Goal: Information Seeking & Learning: Learn about a topic

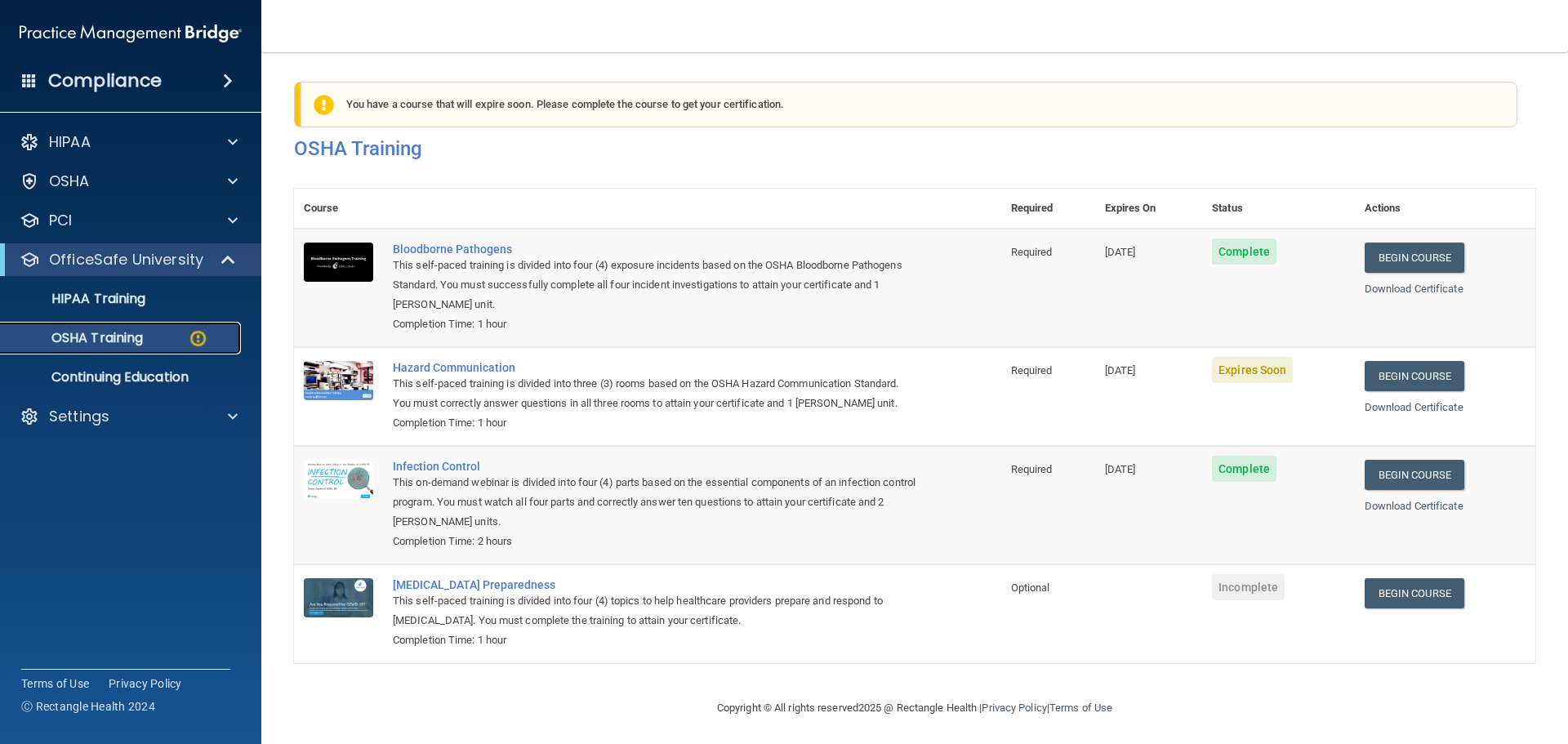
click at [157, 337] on div "OSHA Training" at bounding box center [122, 337] width 223 height 17
click at [134, 309] on link "HIPAA Training" at bounding box center [112, 298] width 257 height 32
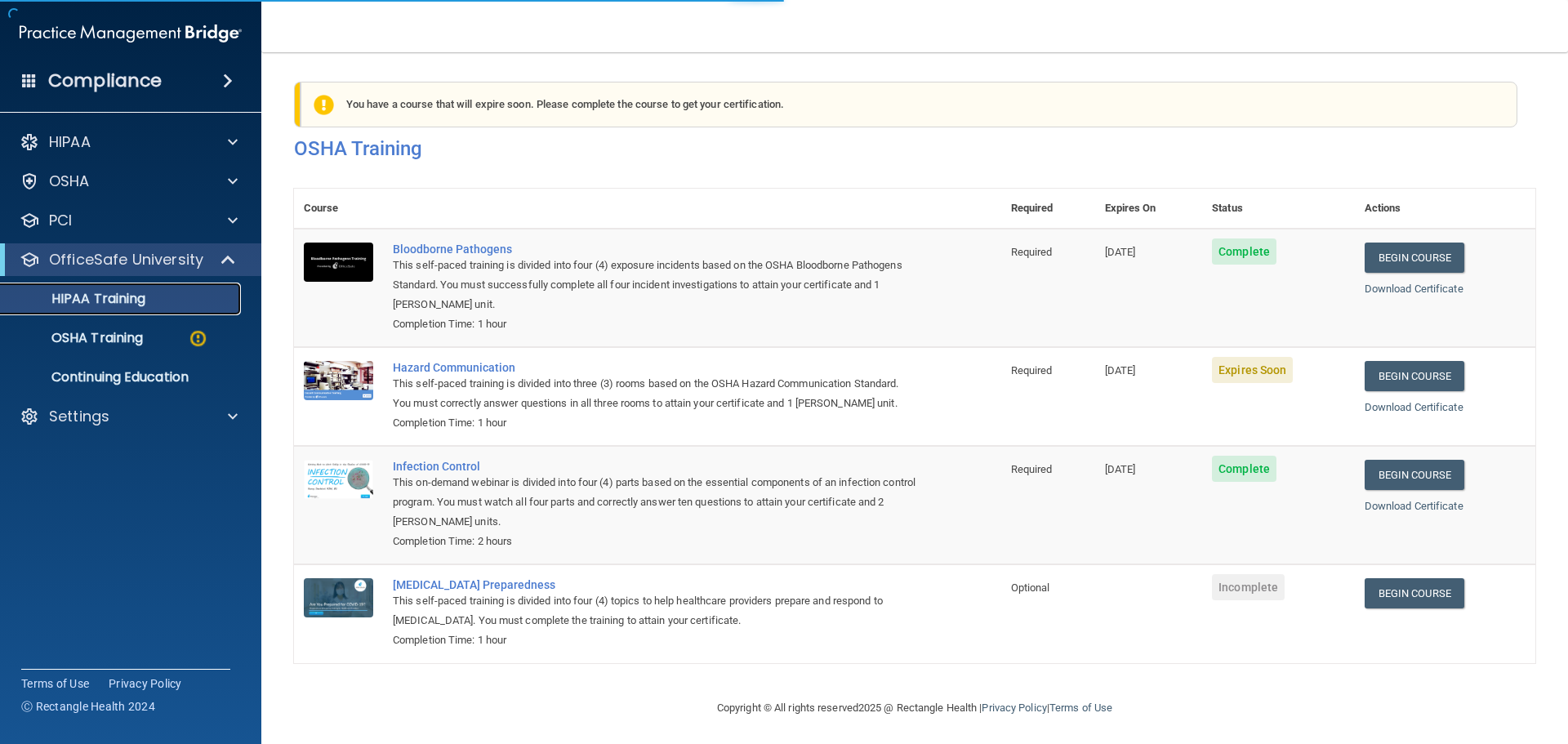
click at [134, 309] on link "HIPAA Training" at bounding box center [112, 298] width 257 height 32
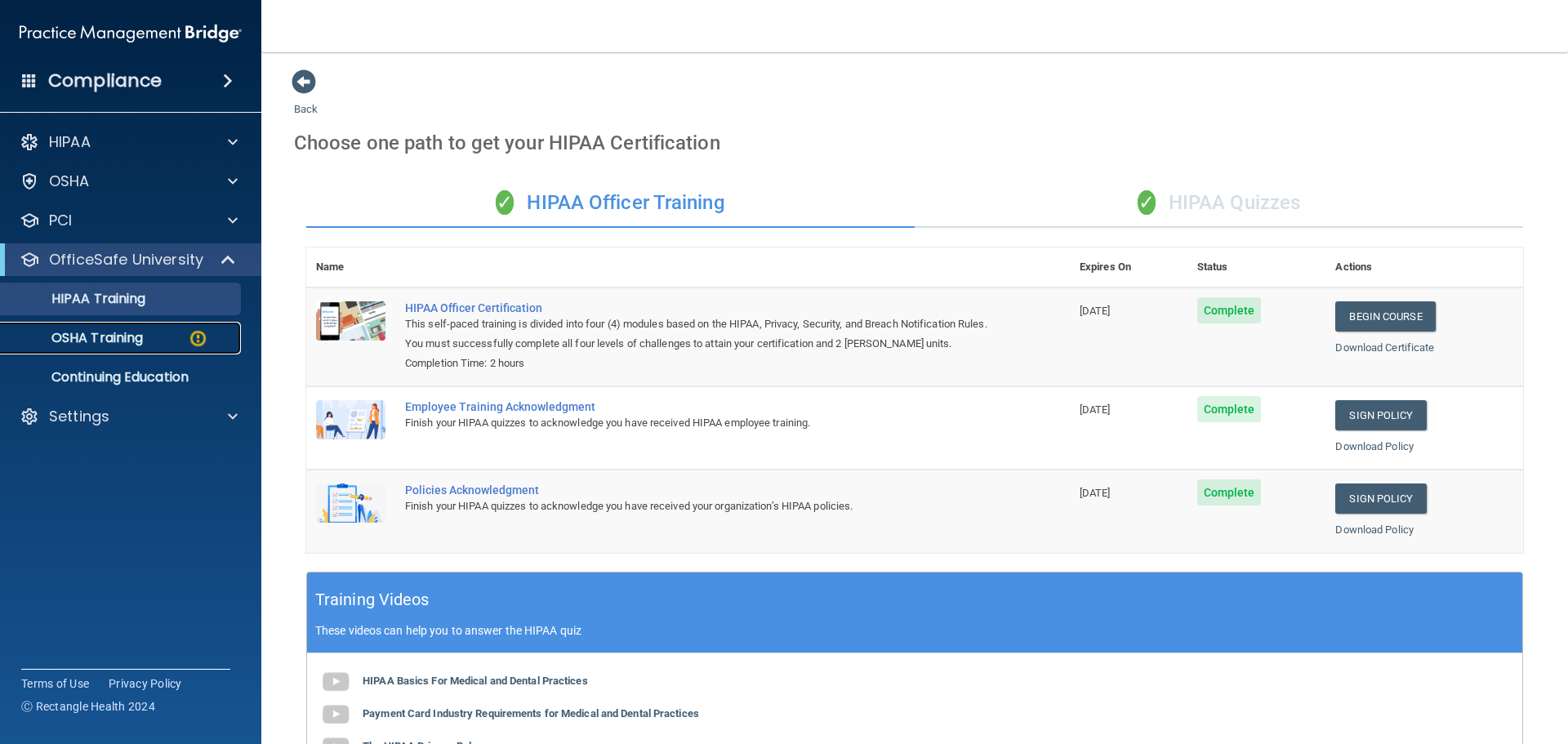
click at [114, 331] on p "OSHA Training" at bounding box center [76, 337] width 132 height 17
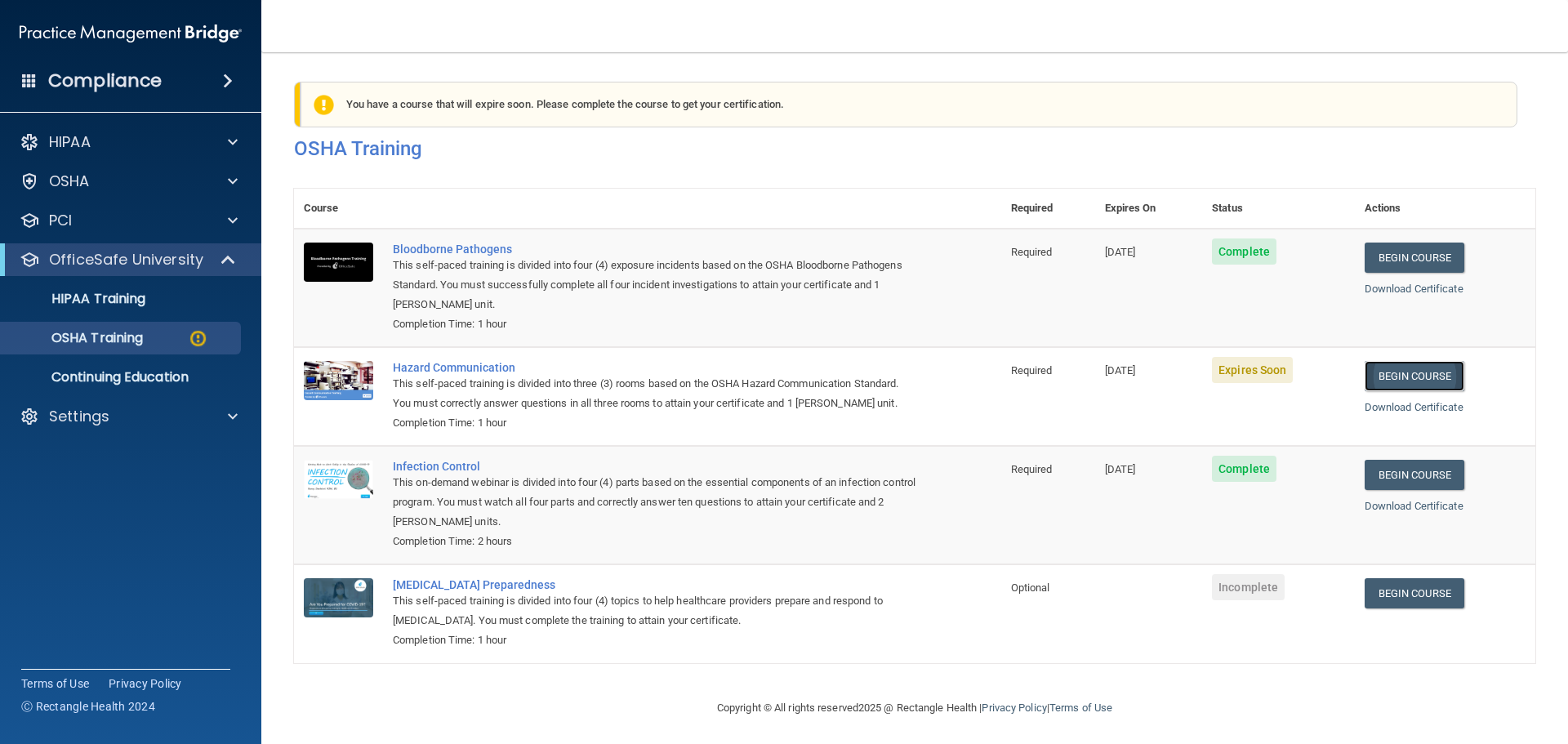
click at [1411, 388] on link "Begin Course" at bounding box center [1415, 376] width 100 height 31
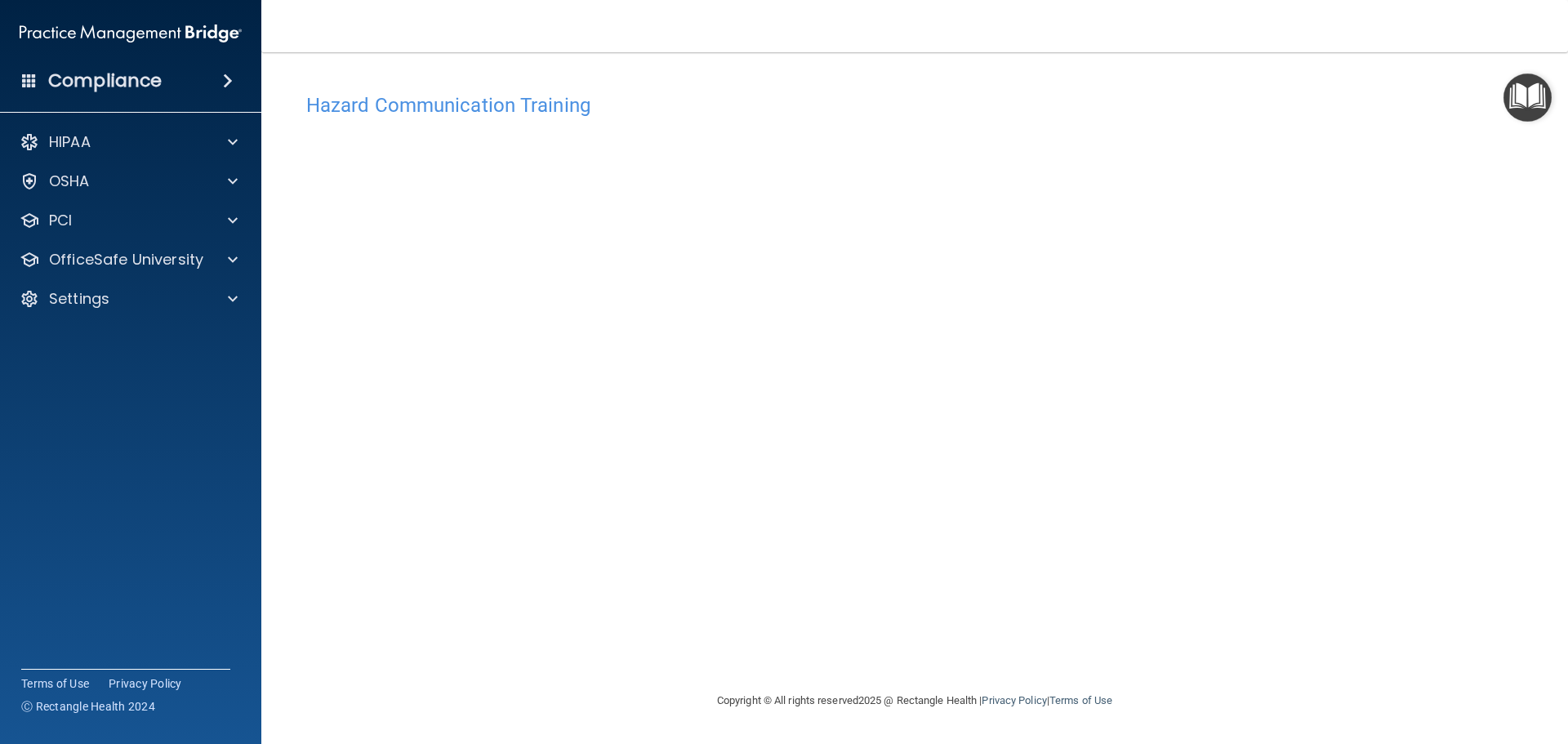
click at [1329, 368] on div "Hazard Communication Training This course doesn’t expire until 10/15/2025. Are …" at bounding box center [914, 387] width 1241 height 606
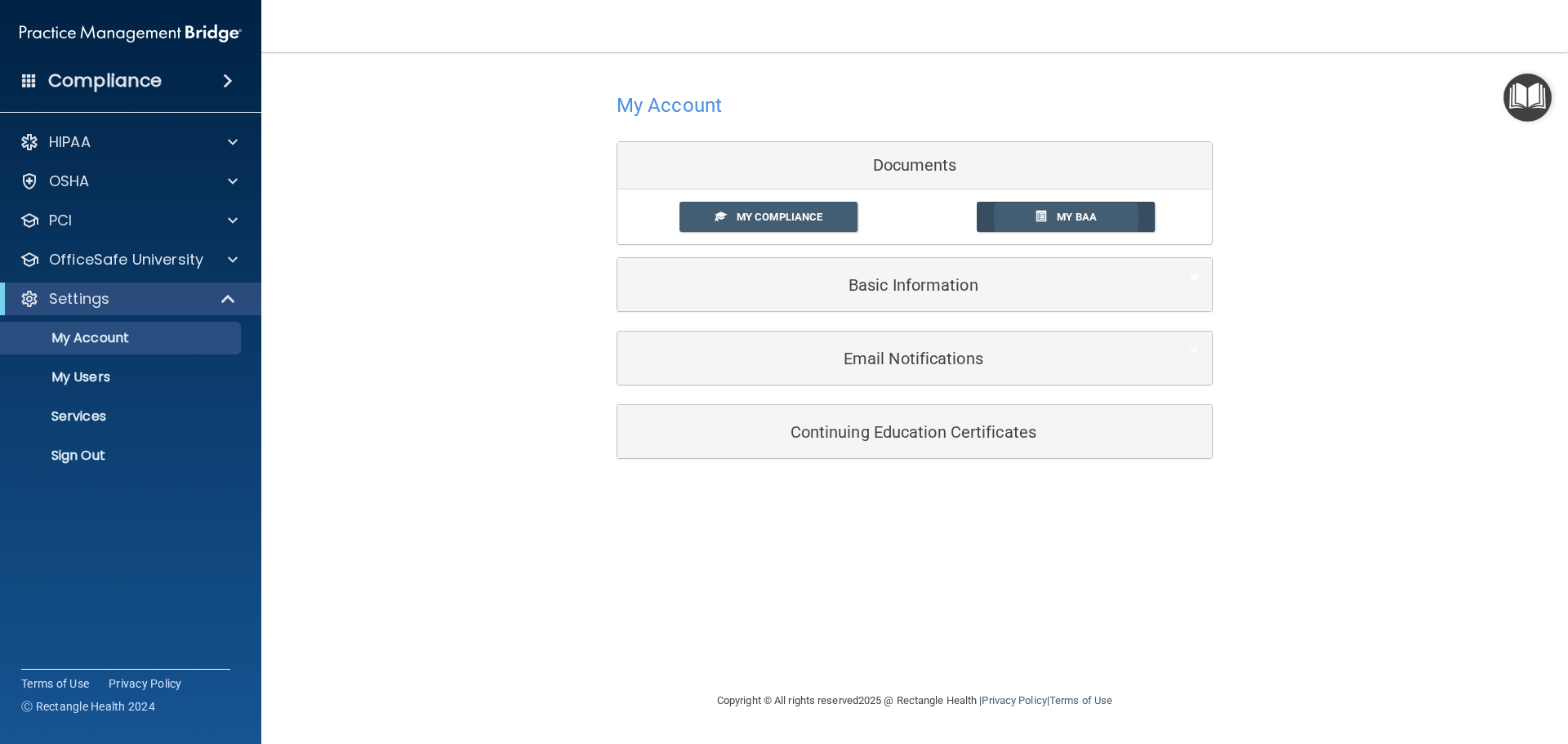
click at [1056, 219] on span "My BAA" at bounding box center [1077, 217] width 40 height 12
click at [117, 288] on div "Settings" at bounding box center [130, 298] width 261 height 32
click at [126, 338] on p "My Account" at bounding box center [122, 337] width 223 height 17
click at [144, 260] on p "OfficeSafe University" at bounding box center [126, 260] width 155 height 19
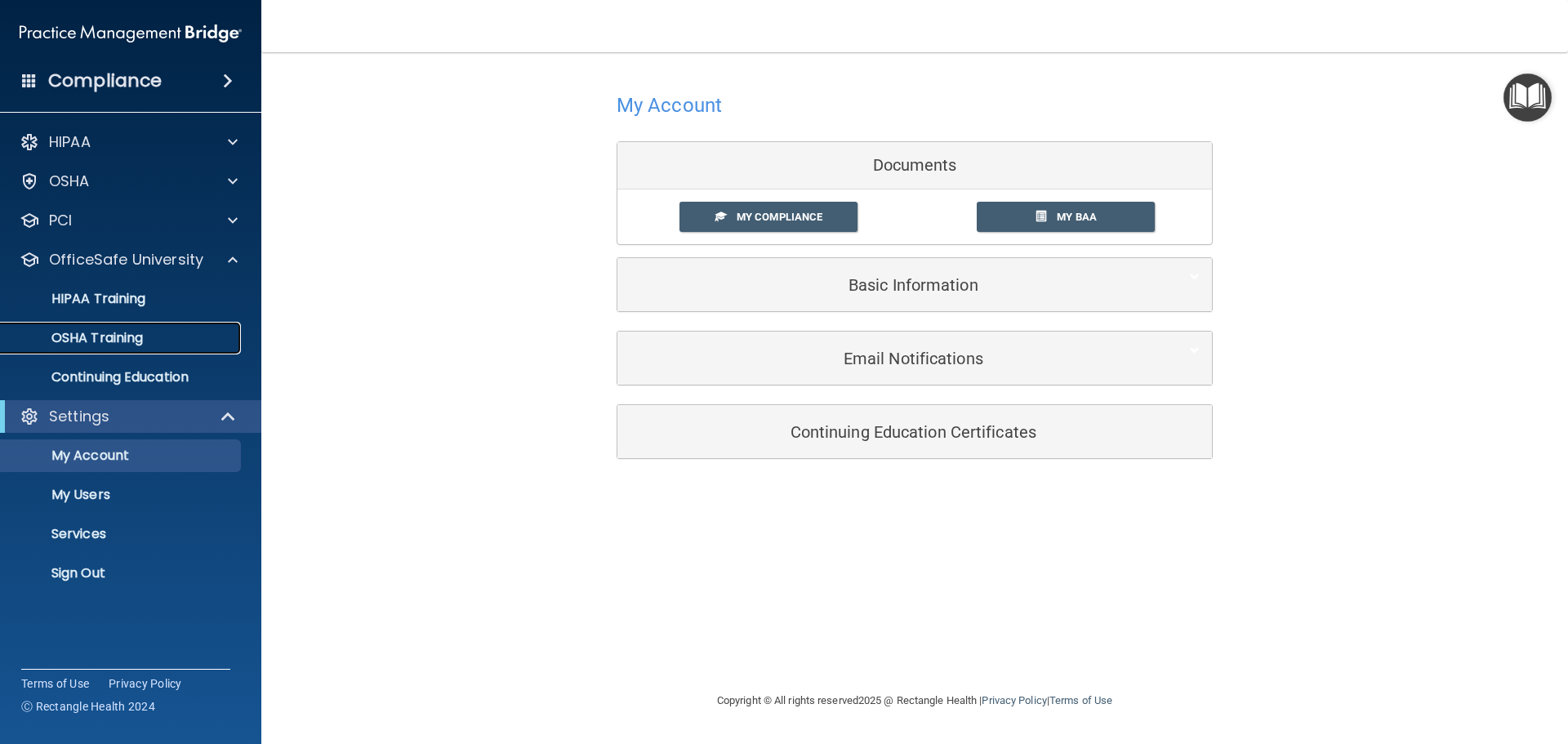
click at [109, 334] on p "OSHA Training" at bounding box center [76, 337] width 132 height 17
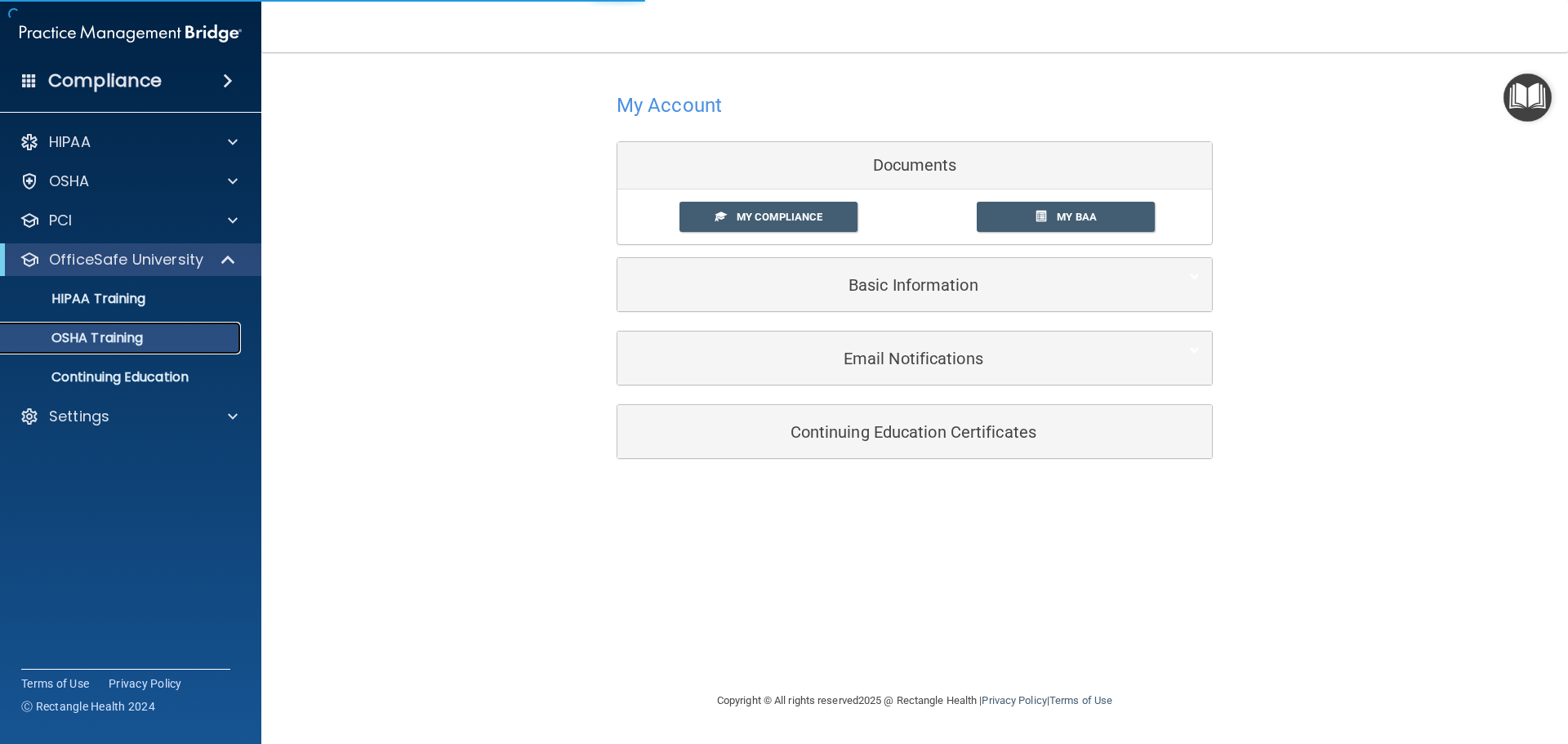
click at [109, 334] on p "OSHA Training" at bounding box center [76, 337] width 132 height 17
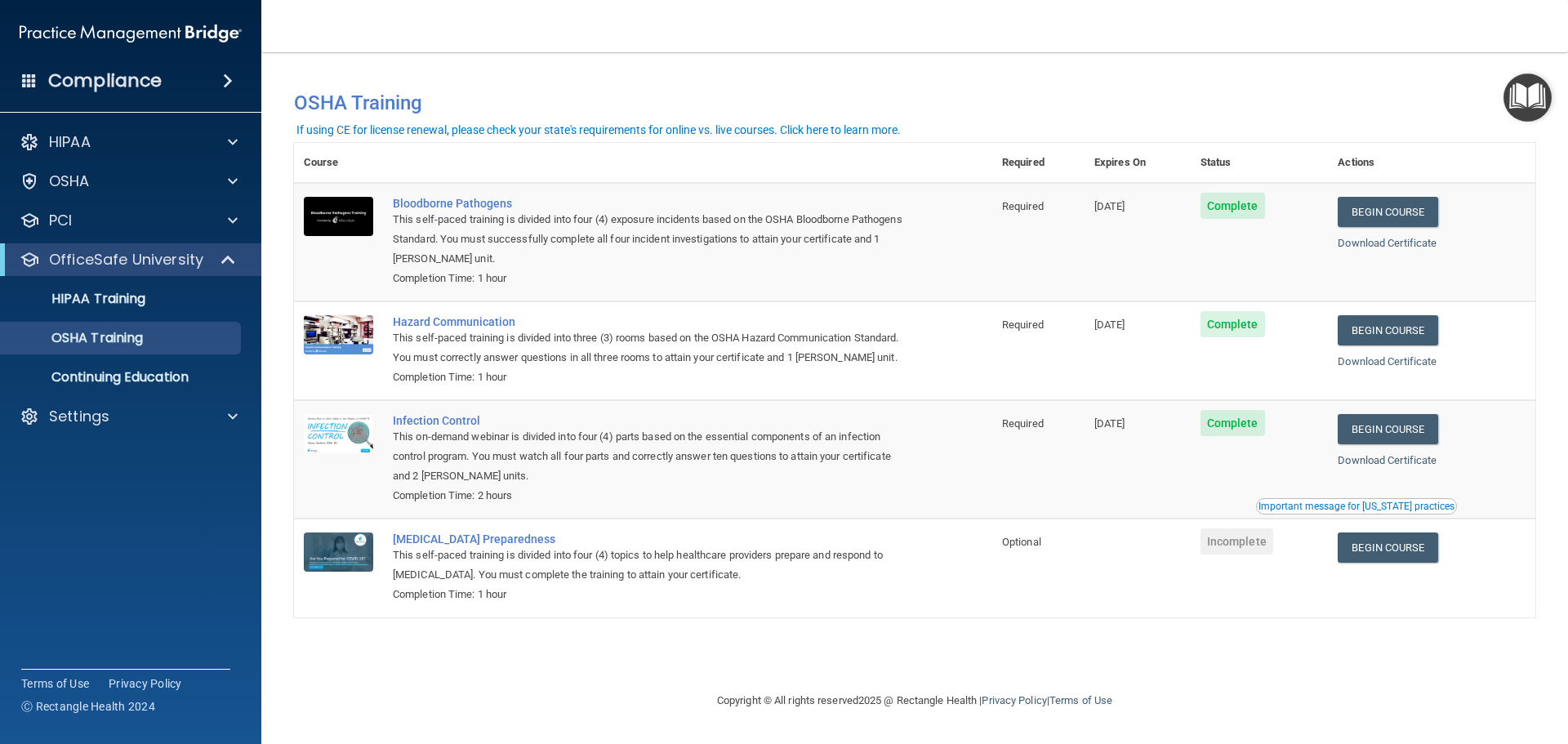
click at [150, 317] on ul "HIPAA Training OSHA Training Continuing Education" at bounding box center [131, 335] width 296 height 117
click at [153, 311] on link "HIPAA Training" at bounding box center [112, 298] width 257 height 32
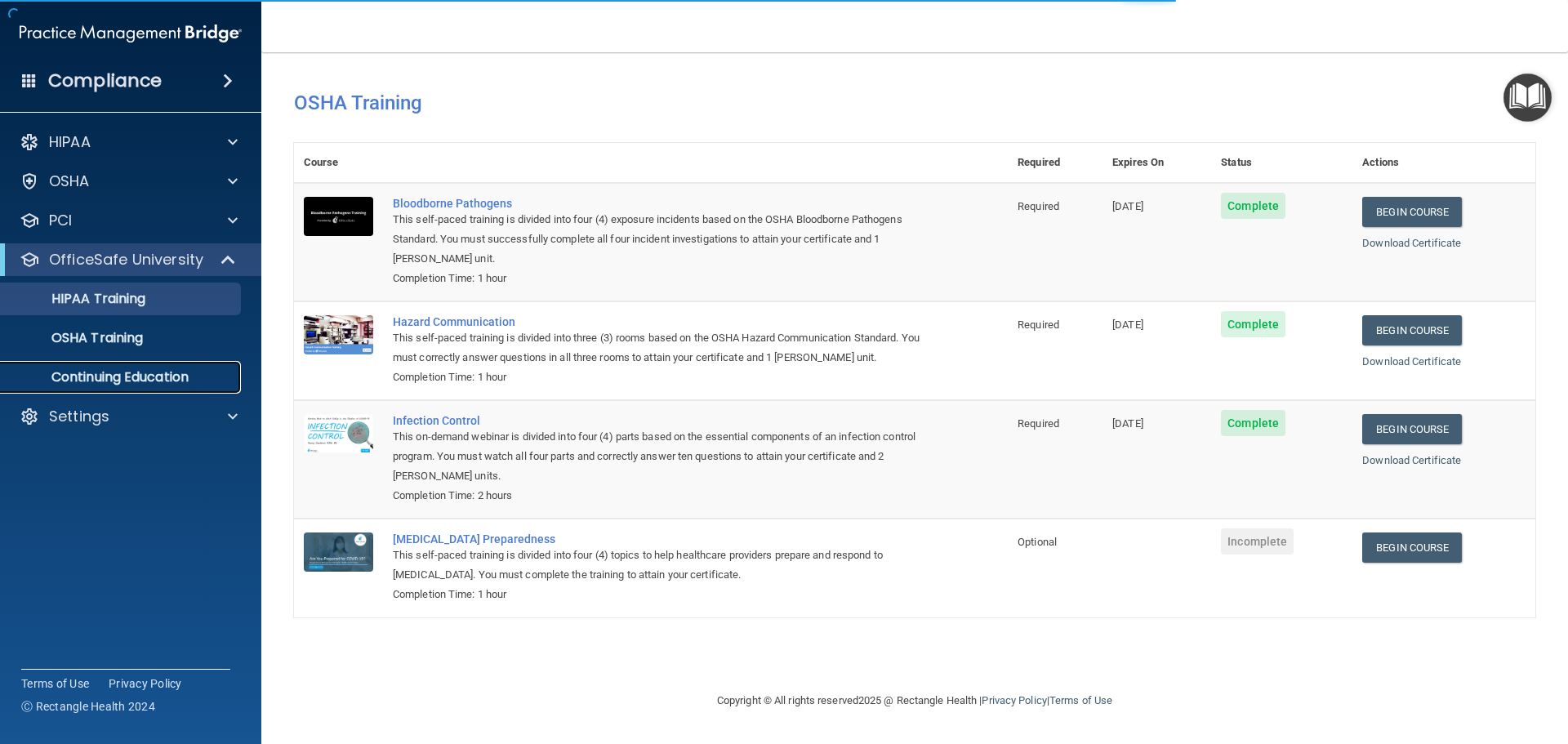
click at [125, 371] on p "Continuing Education" at bounding box center [122, 377] width 223 height 17
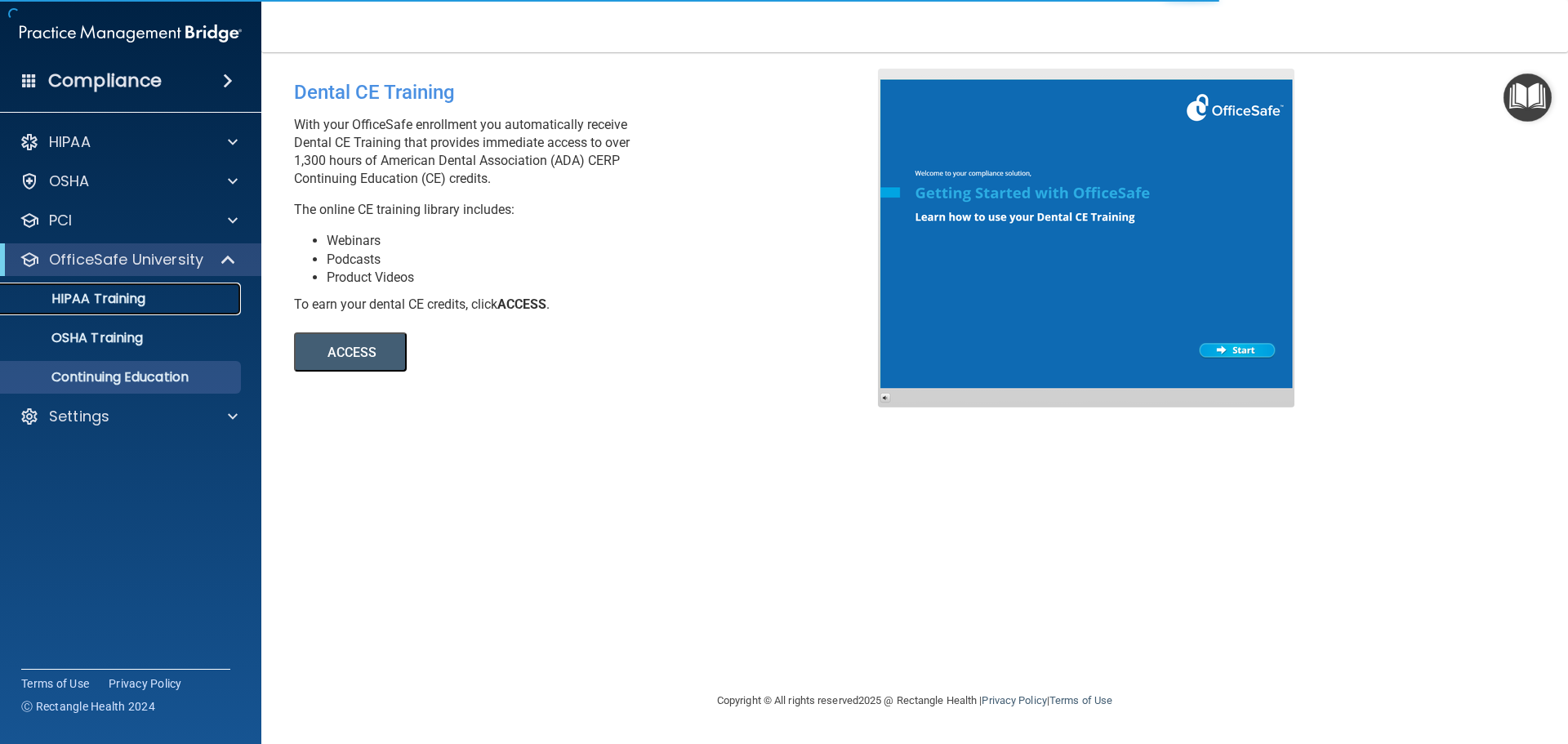
click at [134, 303] on p "HIPAA Training" at bounding box center [78, 298] width 135 height 17
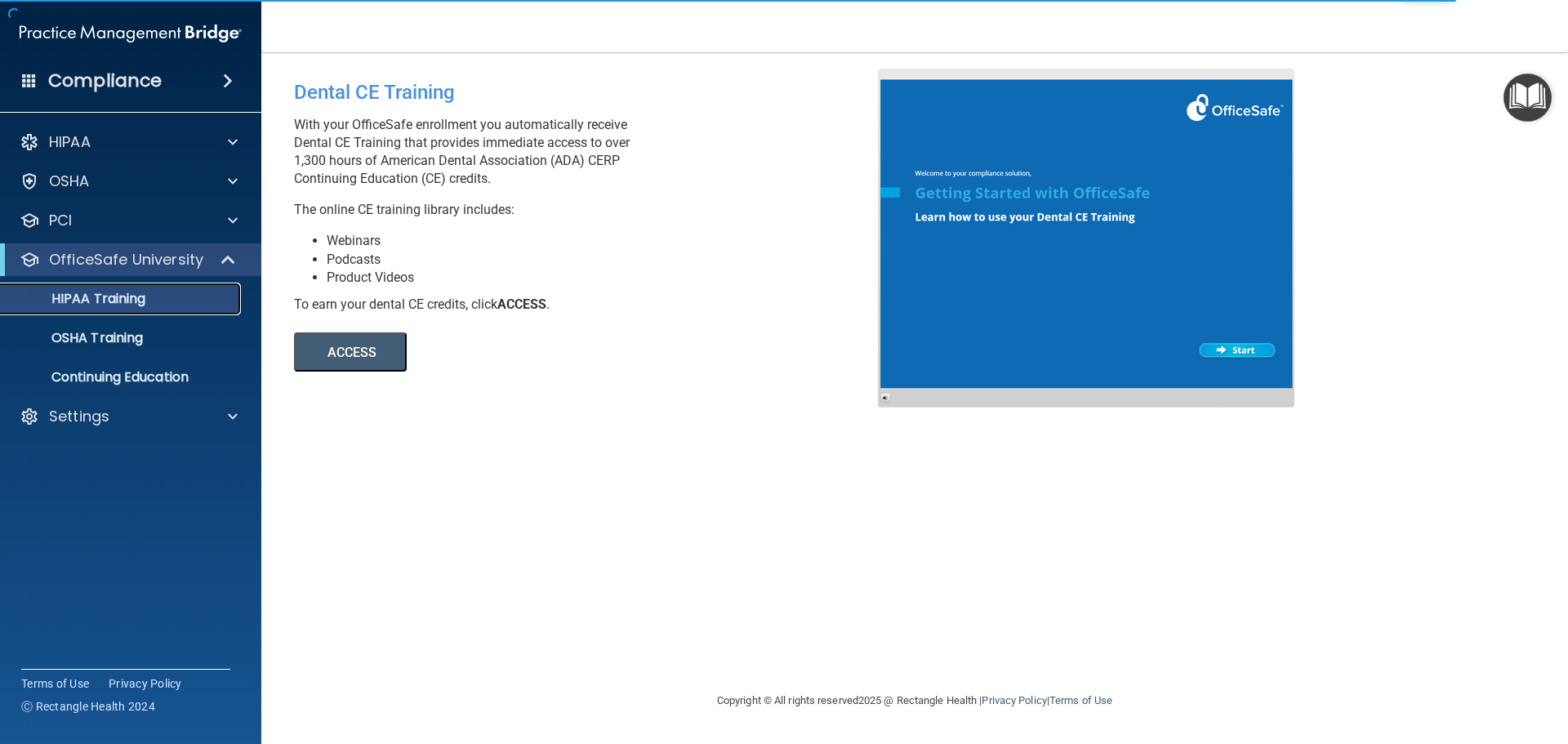
click at [134, 303] on p "HIPAA Training" at bounding box center [78, 298] width 135 height 17
